Goal: Navigation & Orientation: Find specific page/section

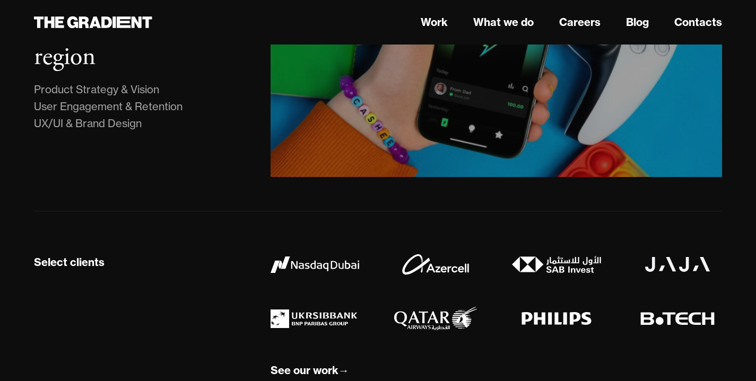
scroll to position [983, 0]
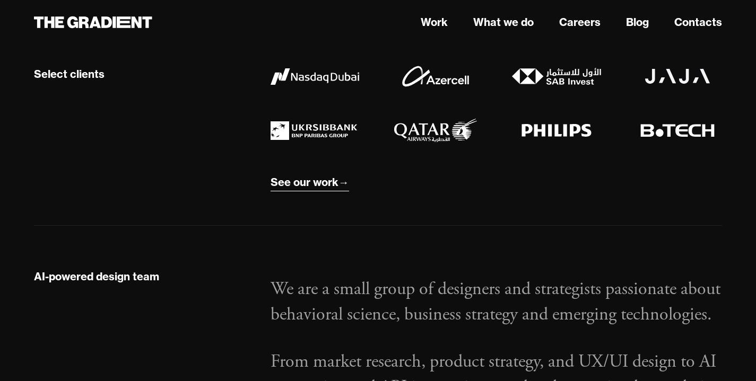
click at [307, 181] on div "See our work" at bounding box center [305, 183] width 68 height 14
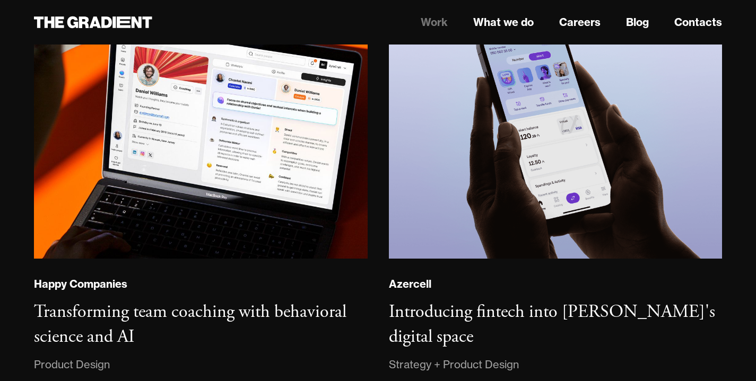
scroll to position [647, 0]
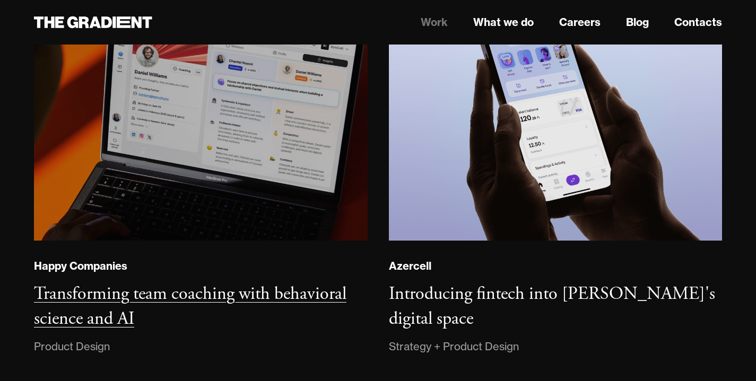
click at [154, 133] on img at bounding box center [200, 112] width 338 height 259
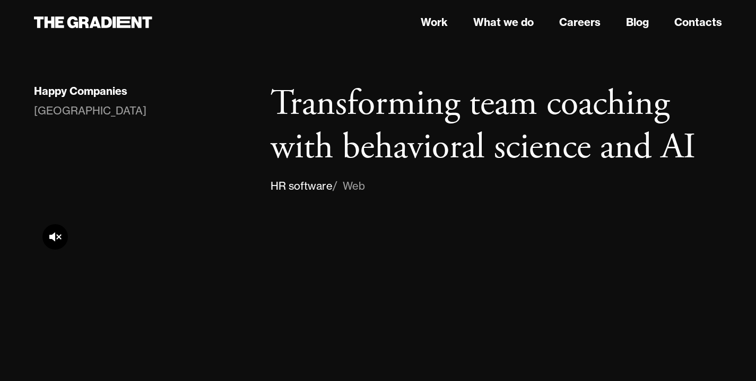
click at [103, 91] on div "Happy Companies" at bounding box center [80, 91] width 93 height 14
drag, startPoint x: 151, startPoint y: 91, endPoint x: 31, endPoint y: 91, distance: 120.4
click at [31, 91] on div "Happy Companies [GEOGRAPHIC_DATA]" at bounding box center [141, 139] width 237 height 112
copy div "Happy Companies"
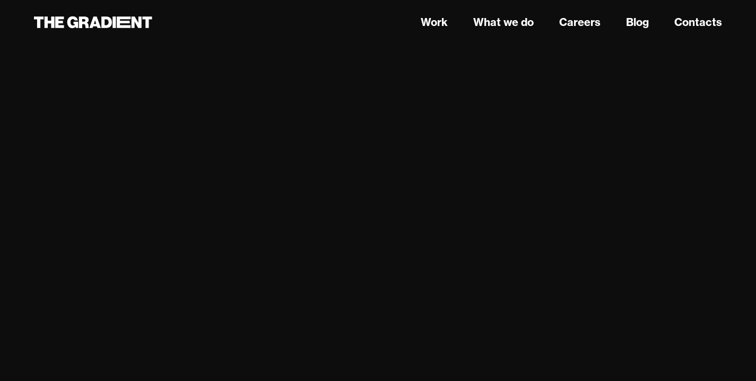
scroll to position [4732, 0]
